Goal: Register for event/course

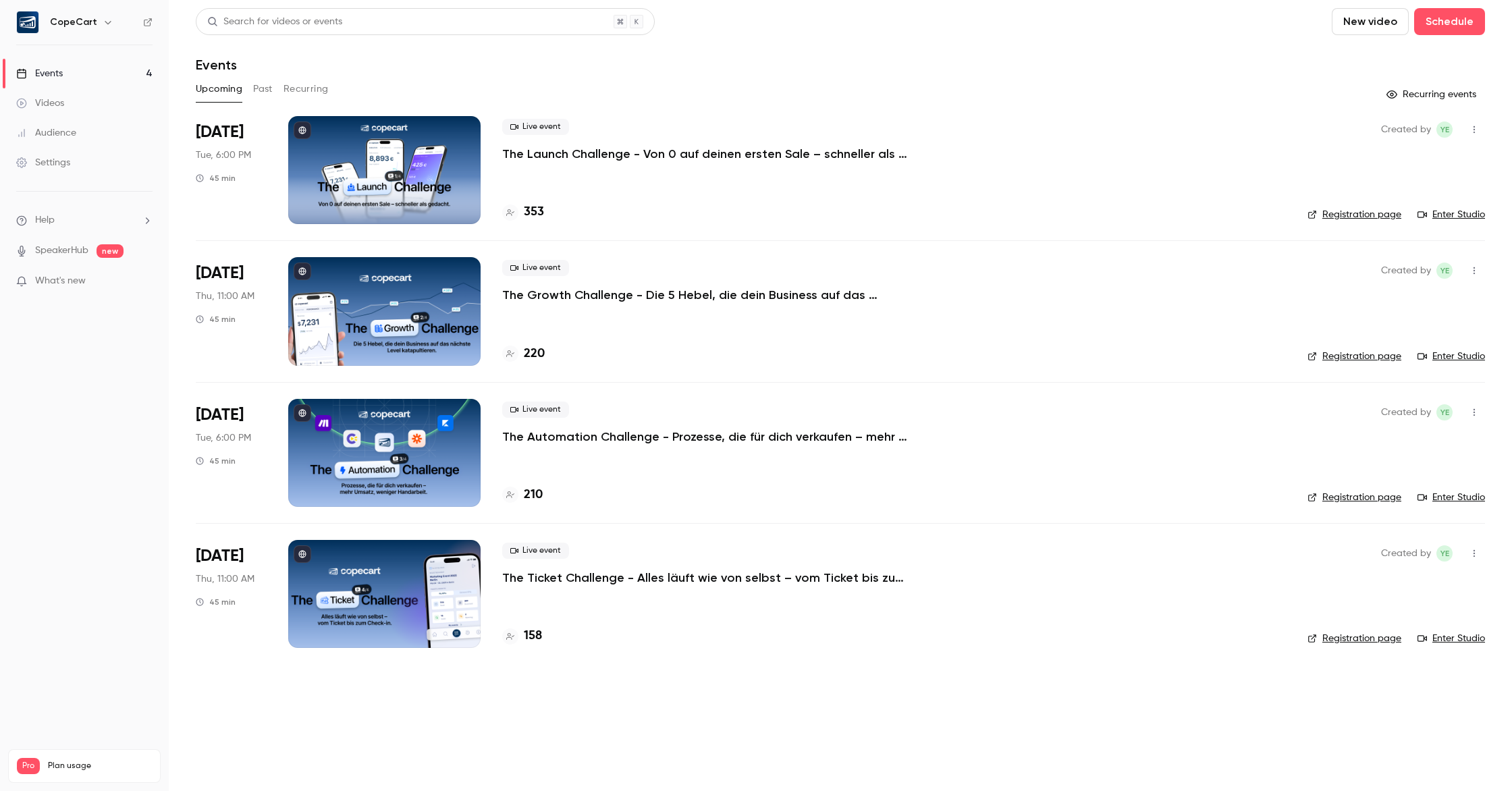
click at [352, 160] on div at bounding box center [384, 170] width 192 height 108
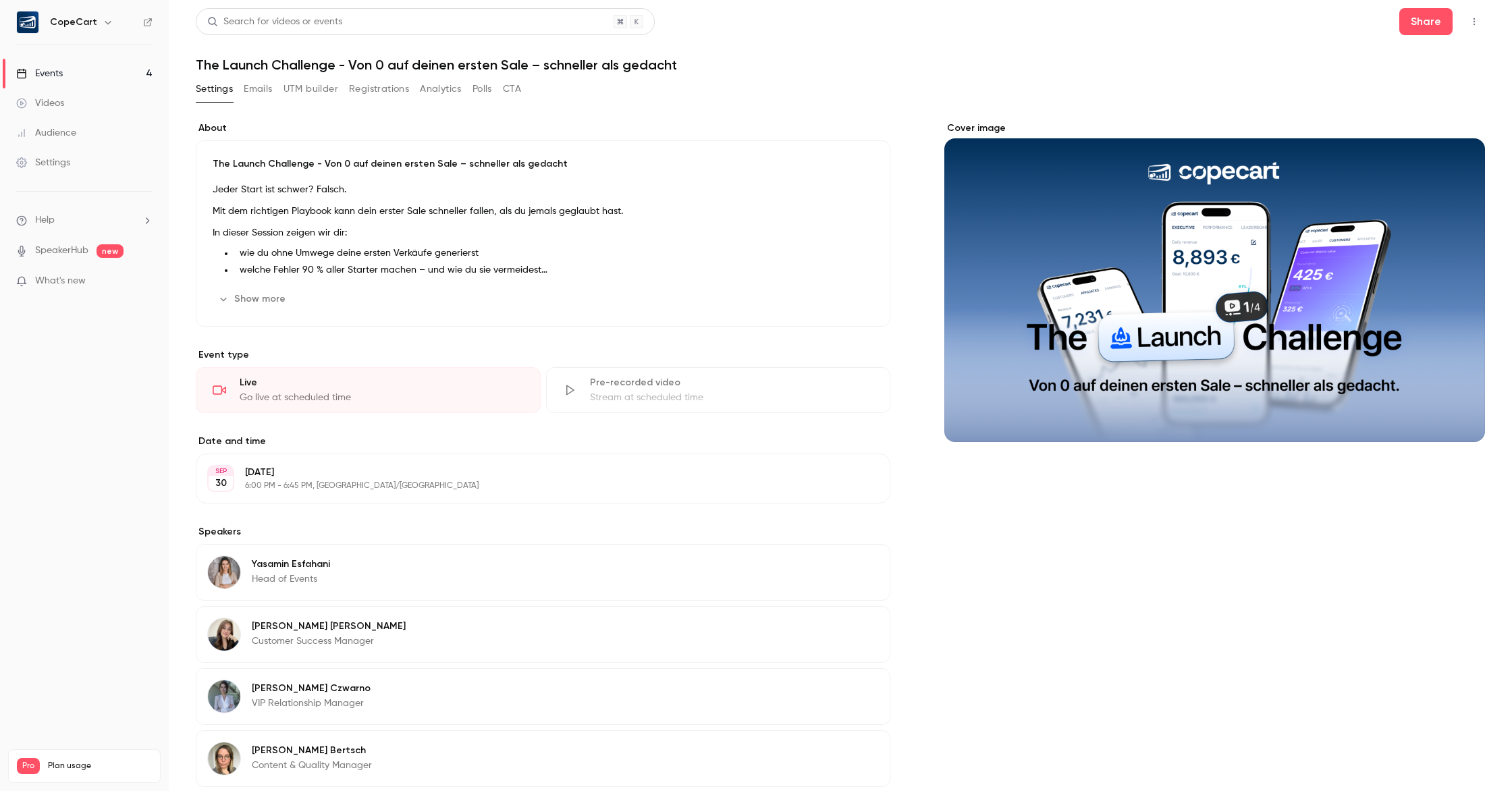
click at [42, 72] on div "Events" at bounding box center [40, 74] width 46 height 14
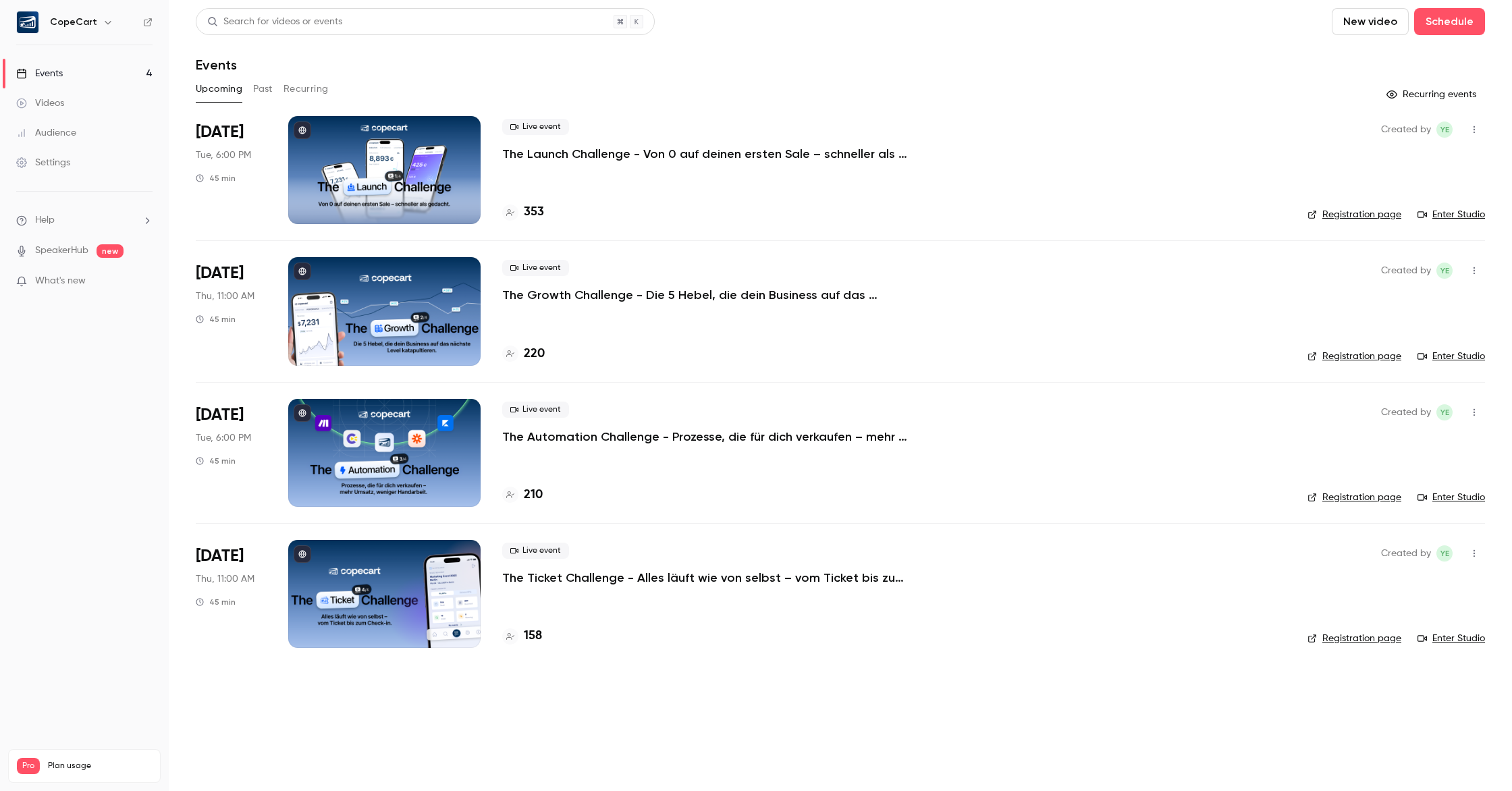
click at [1475, 212] on link "Enter Studio" at bounding box center [1451, 215] width 67 height 14
